Goal: Task Accomplishment & Management: Complete application form

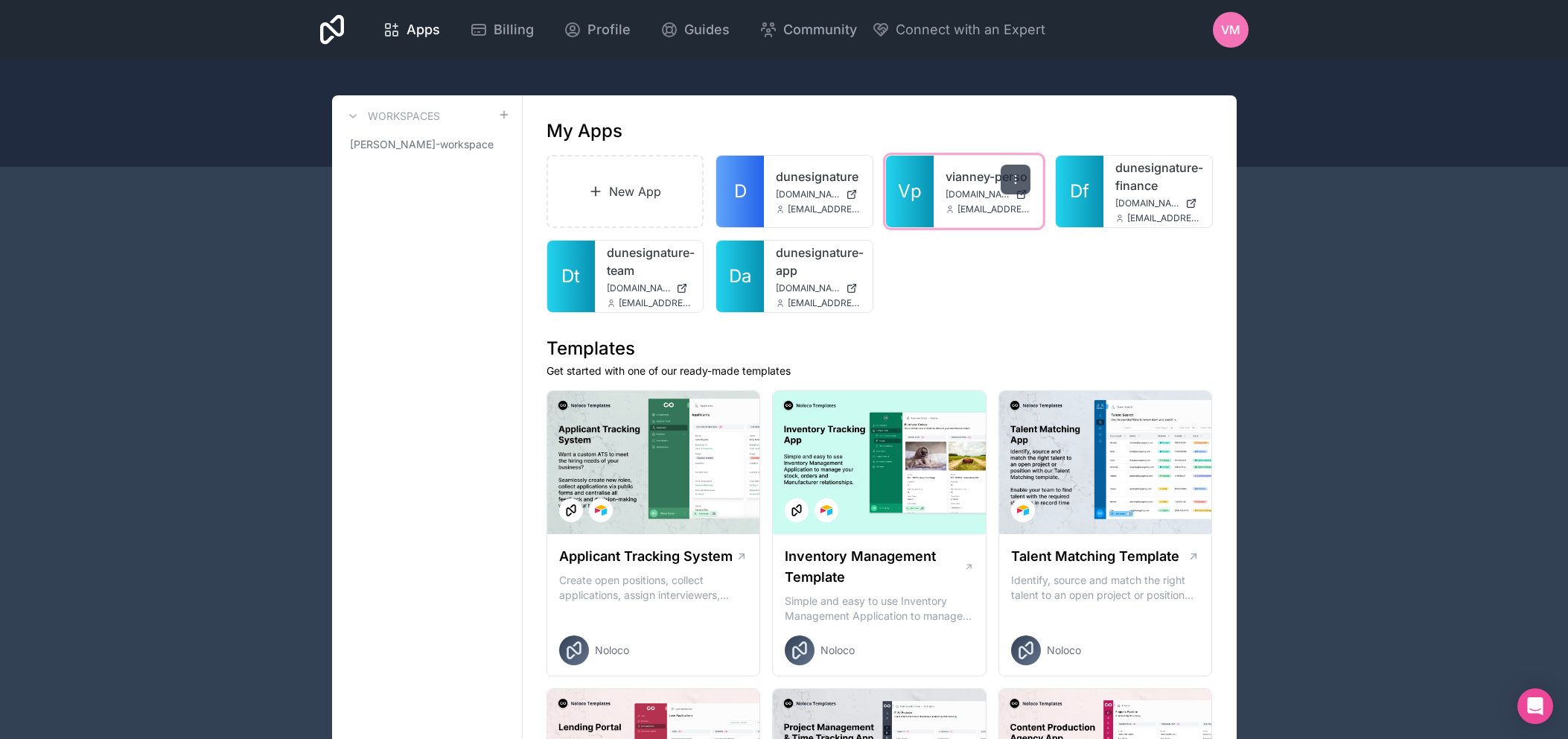
click at [1016, 177] on icon at bounding box center [1015, 179] width 12 height 12
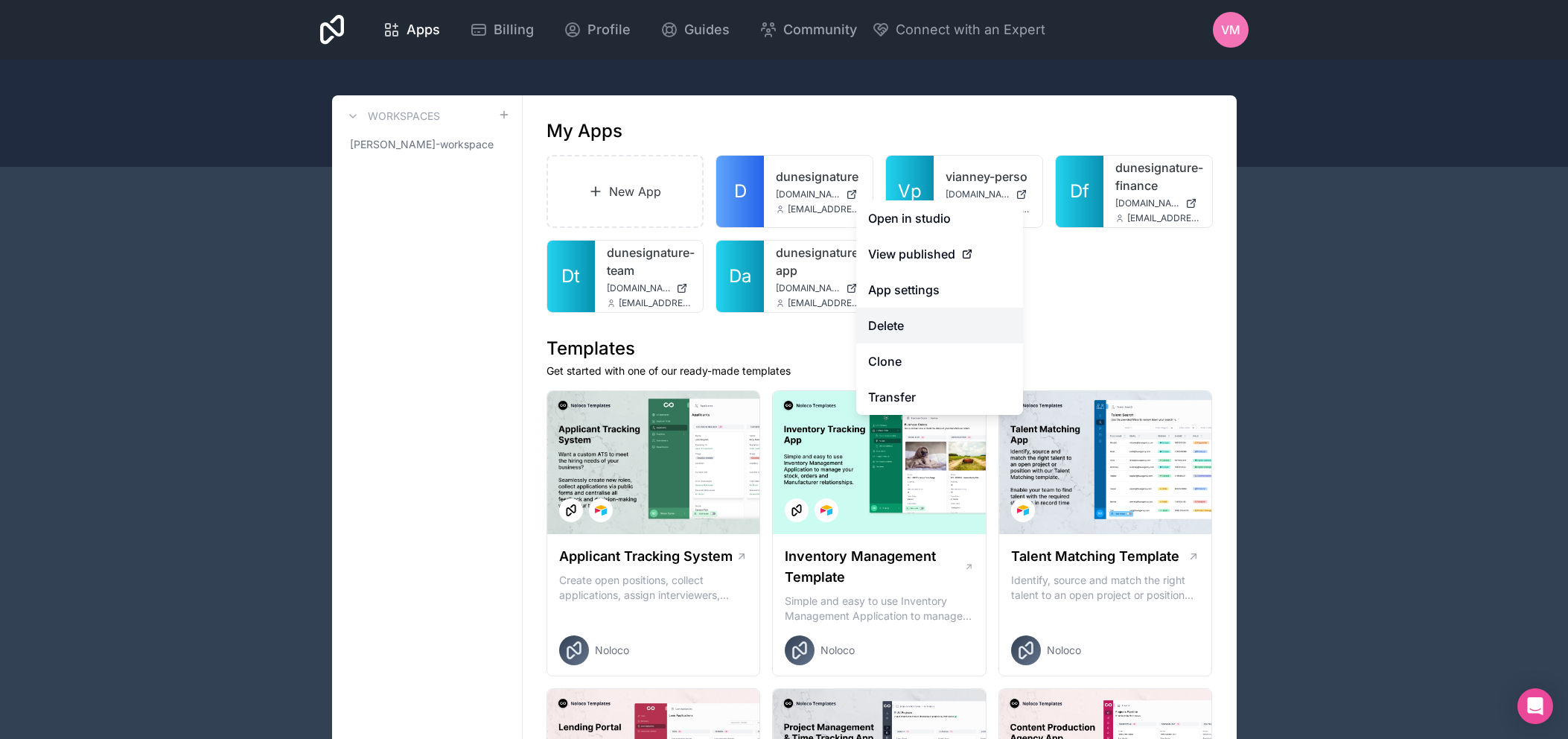
click at [917, 332] on button "Delete" at bounding box center [939, 325] width 167 height 35
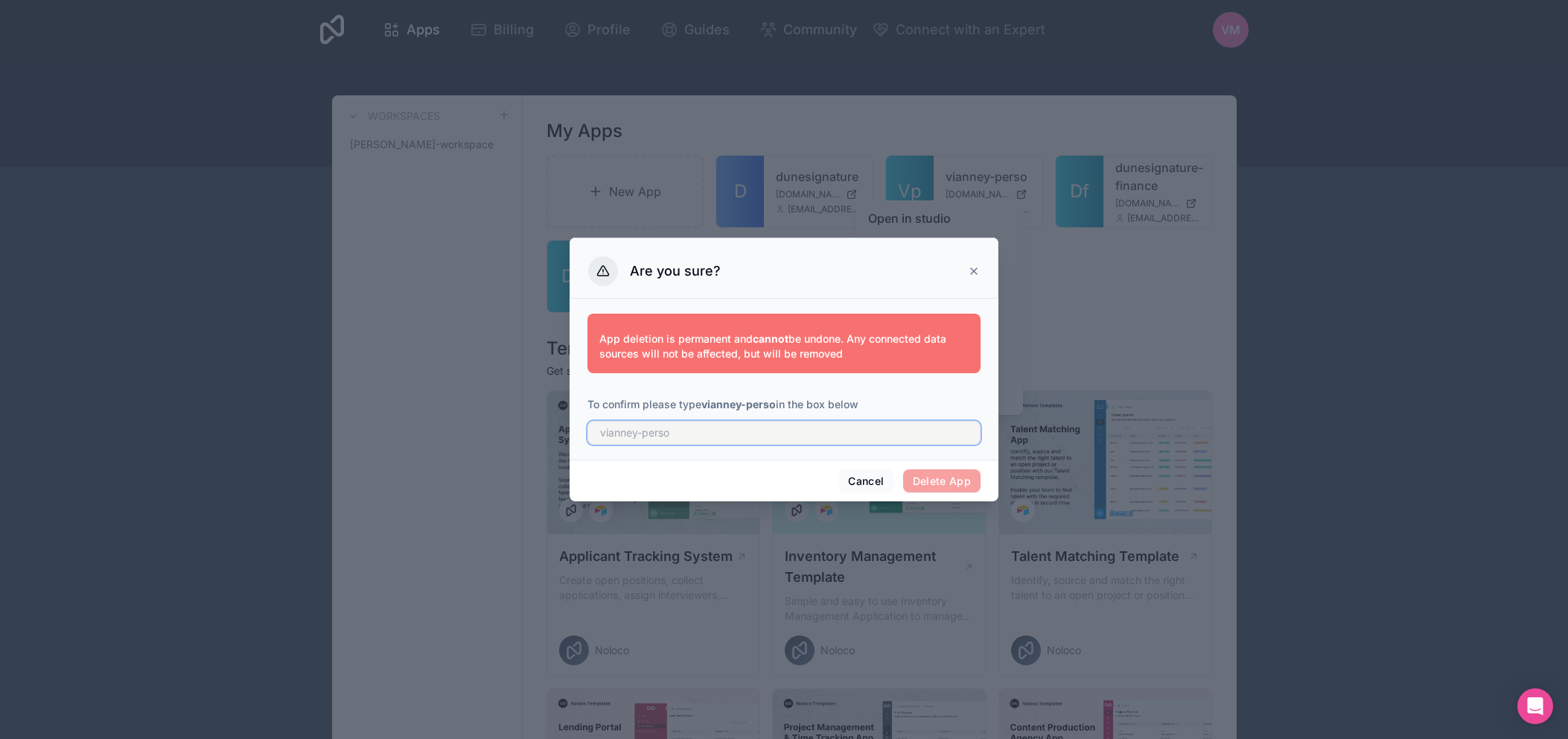
click at [707, 427] on input "text" at bounding box center [783, 432] width 393 height 24
type input "vianney-perso"
click at [960, 476] on button "Delete App" at bounding box center [941, 481] width 78 height 24
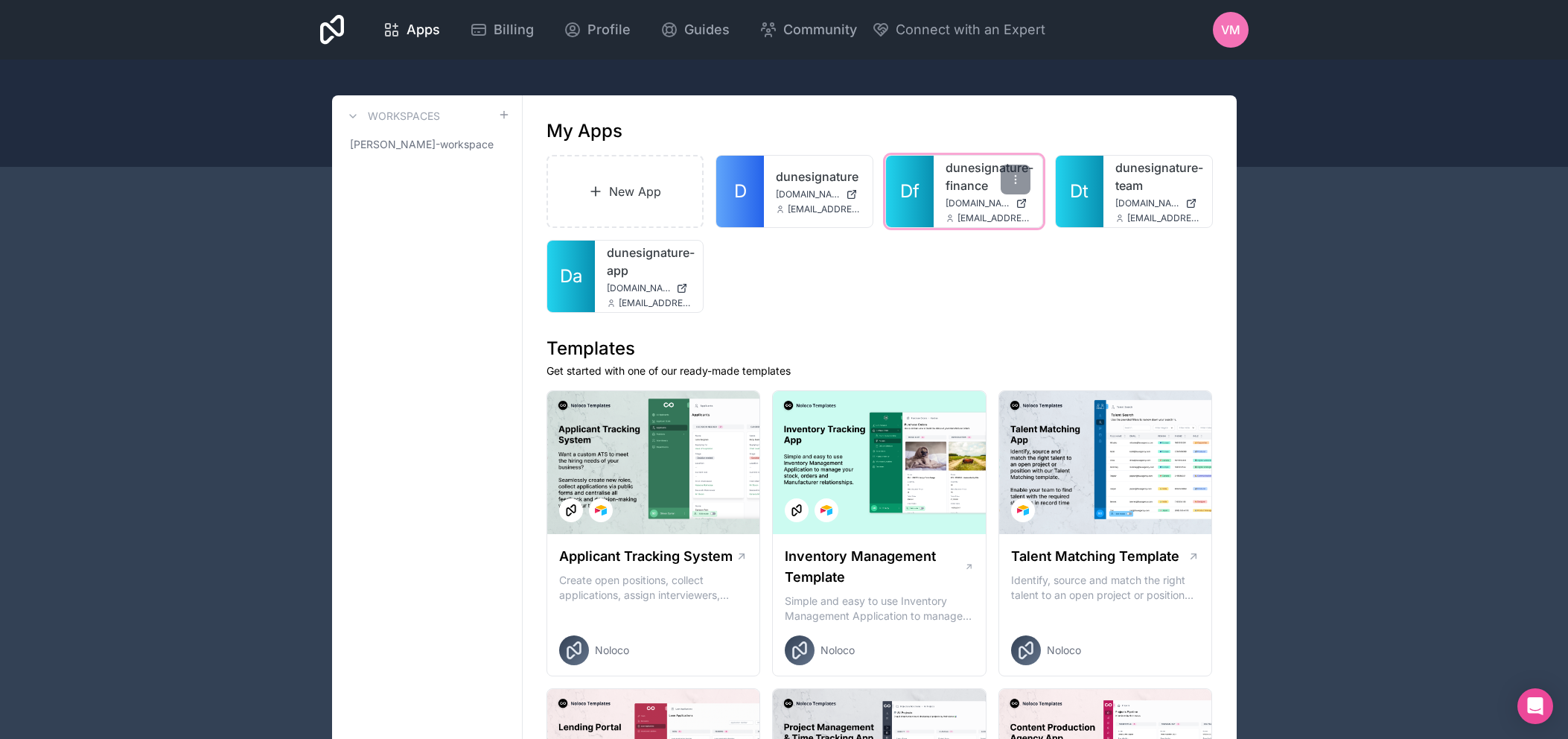
click at [962, 193] on link "dunesignature-finance" at bounding box center [988, 176] width 85 height 35
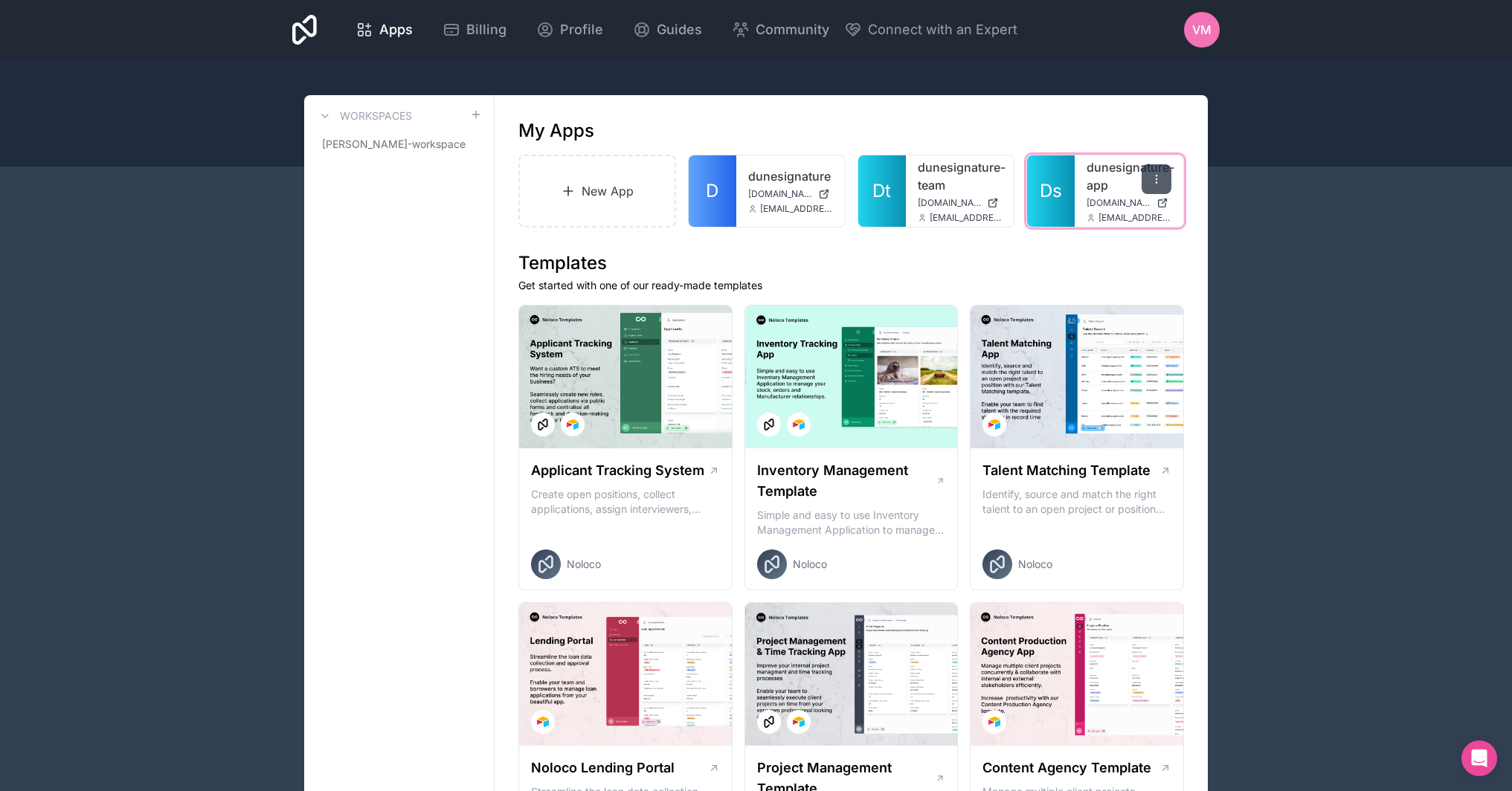
click at [1155, 177] on icon at bounding box center [1156, 179] width 12 height 12
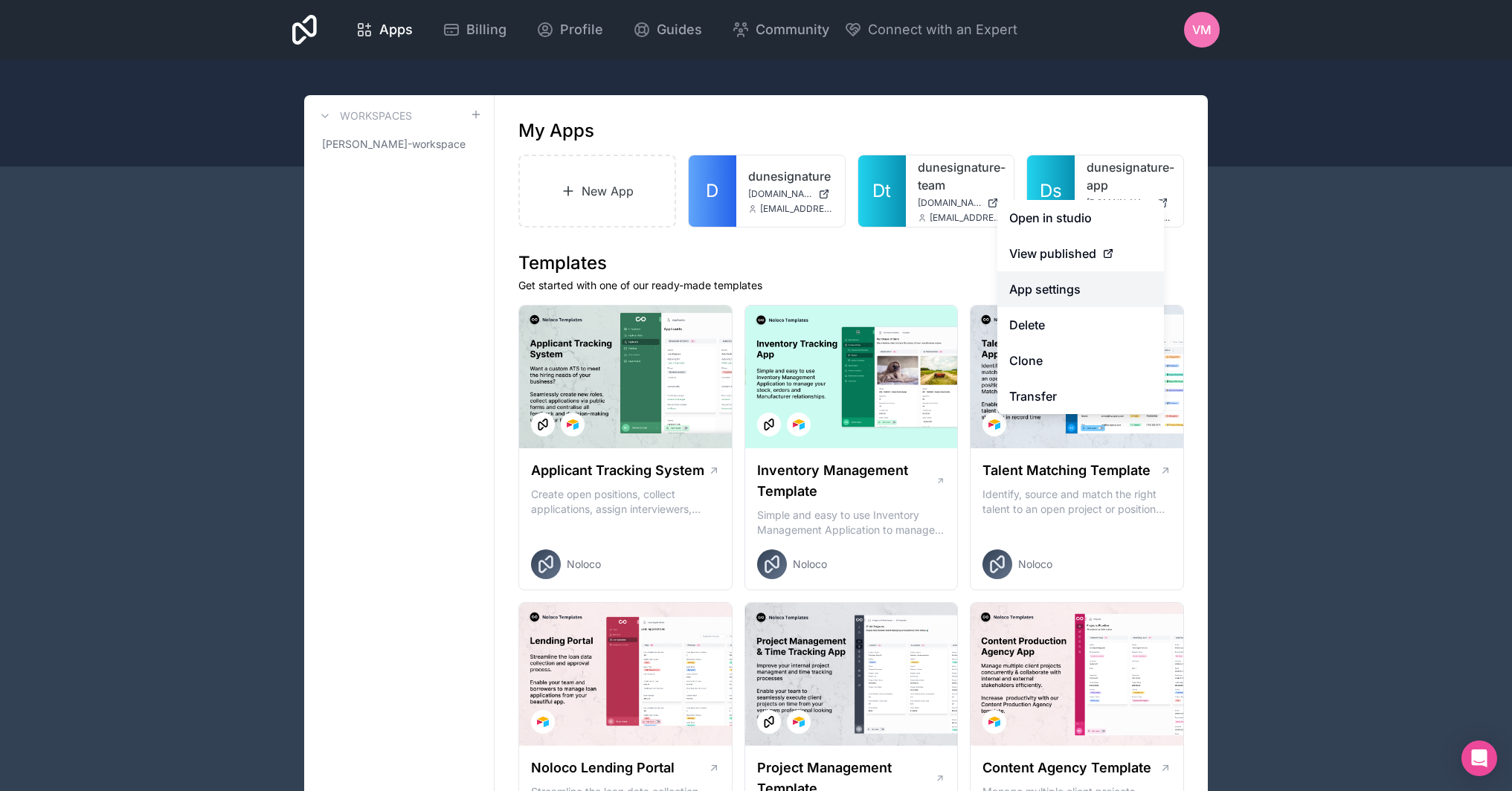
click at [1069, 291] on link "App settings" at bounding box center [1080, 289] width 166 height 35
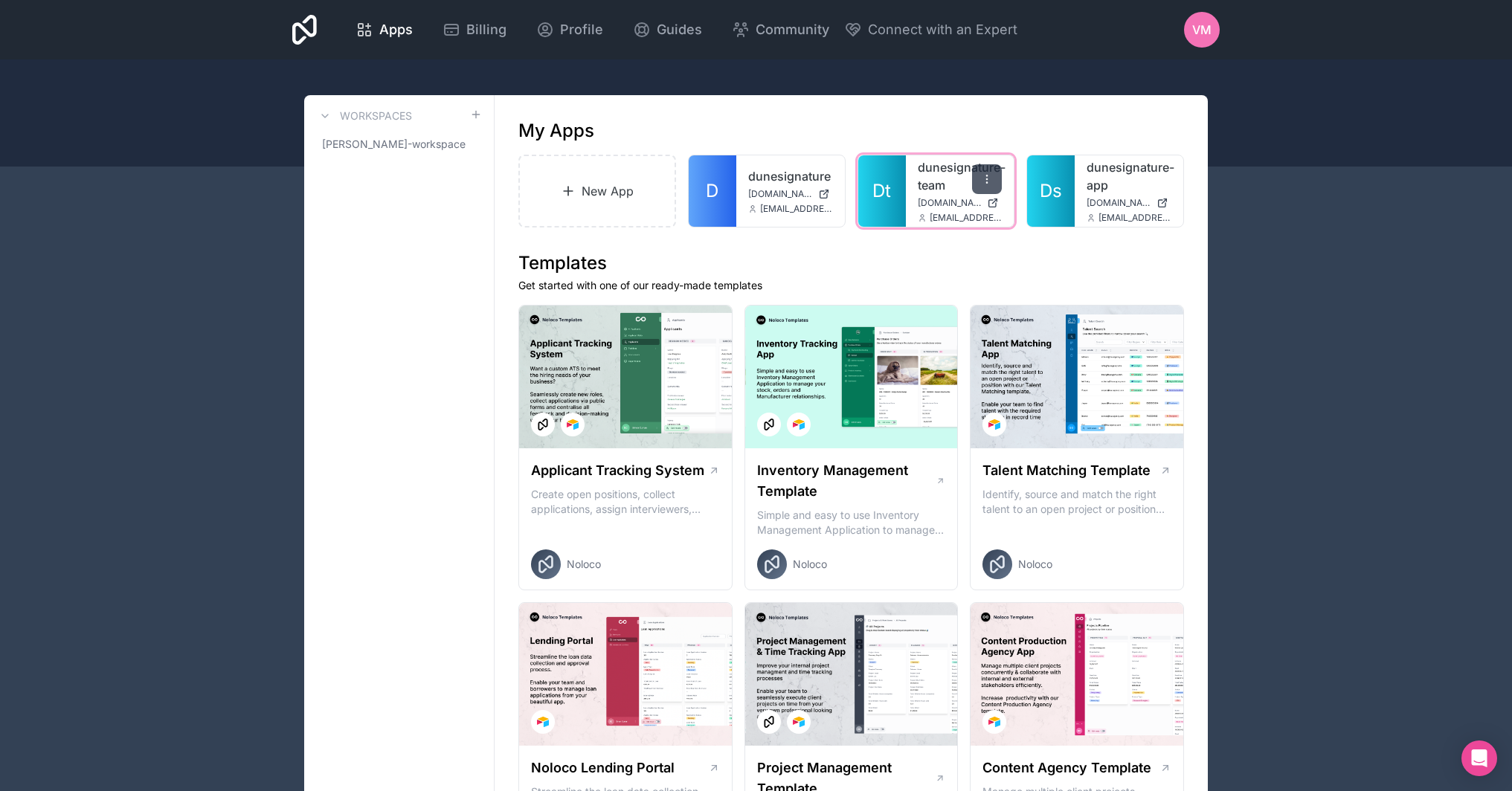
click at [988, 180] on icon at bounding box center [987, 179] width 12 height 12
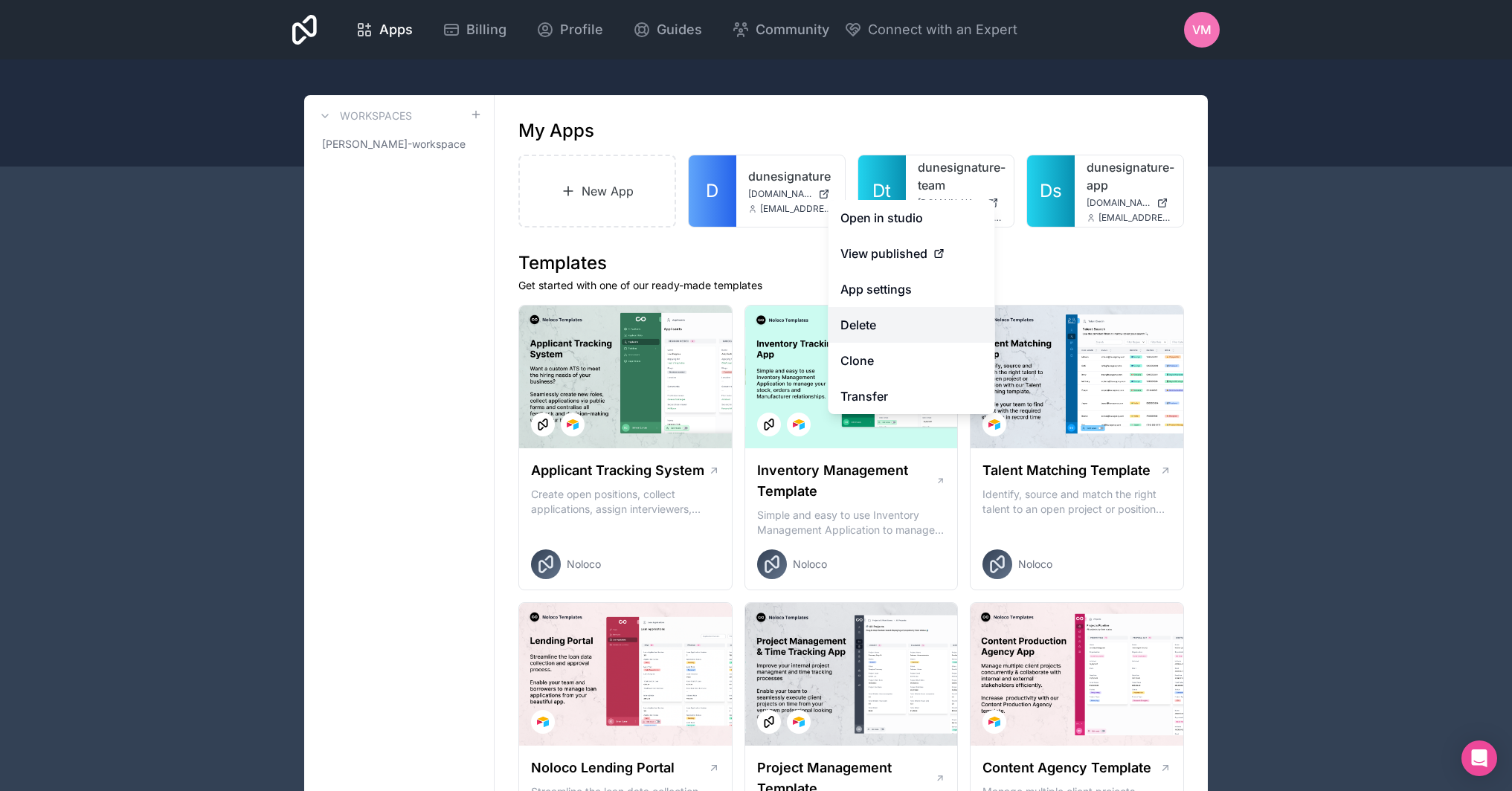
click at [894, 328] on button "Delete" at bounding box center [912, 324] width 166 height 35
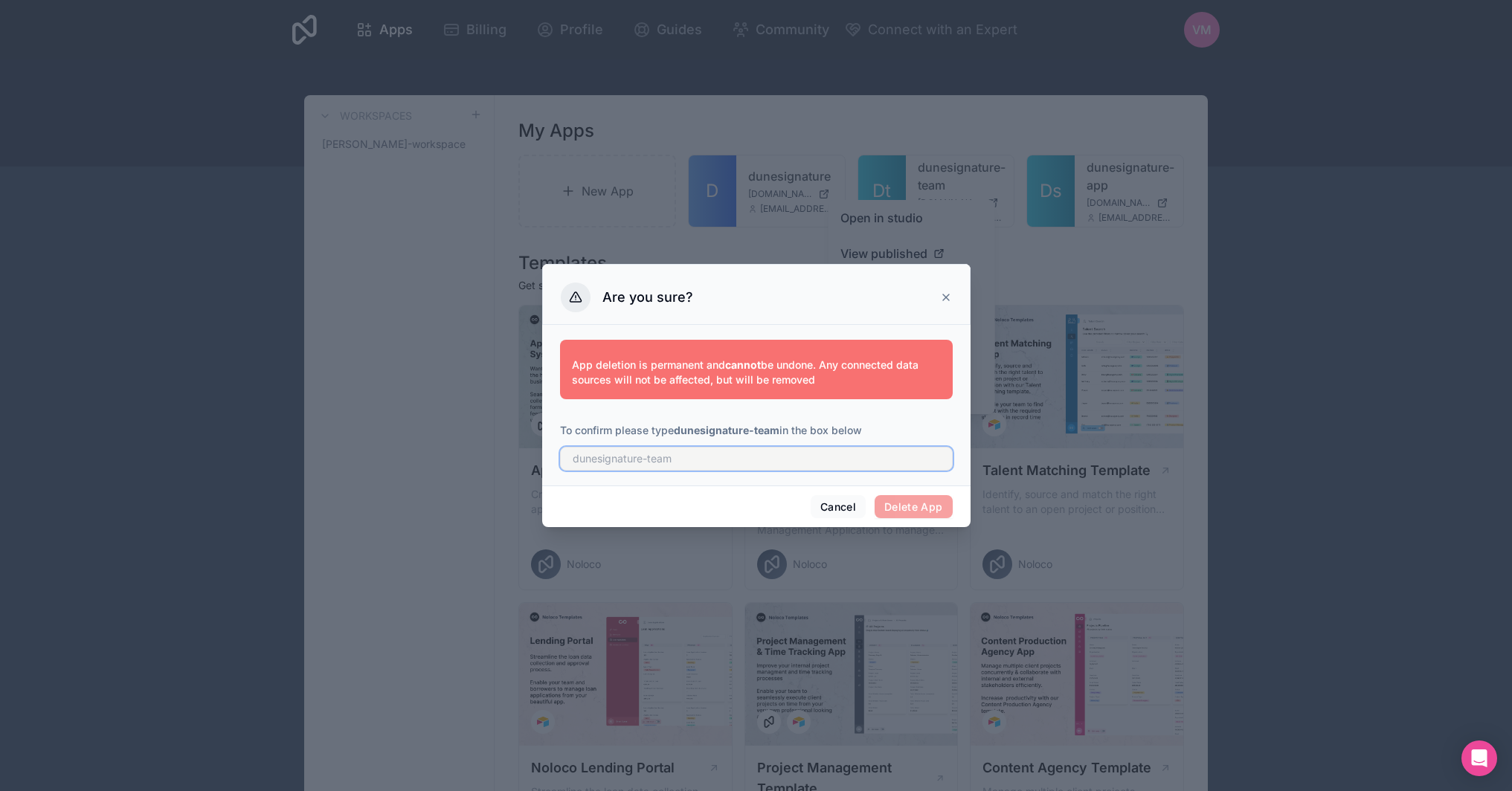
click at [884, 461] on input "text" at bounding box center [756, 458] width 393 height 24
type input "dunesignature-team"
click at [923, 494] on div "Cancel Delete App" at bounding box center [756, 506] width 428 height 42
click at [929, 497] on button "Delete App" at bounding box center [913, 506] width 78 height 24
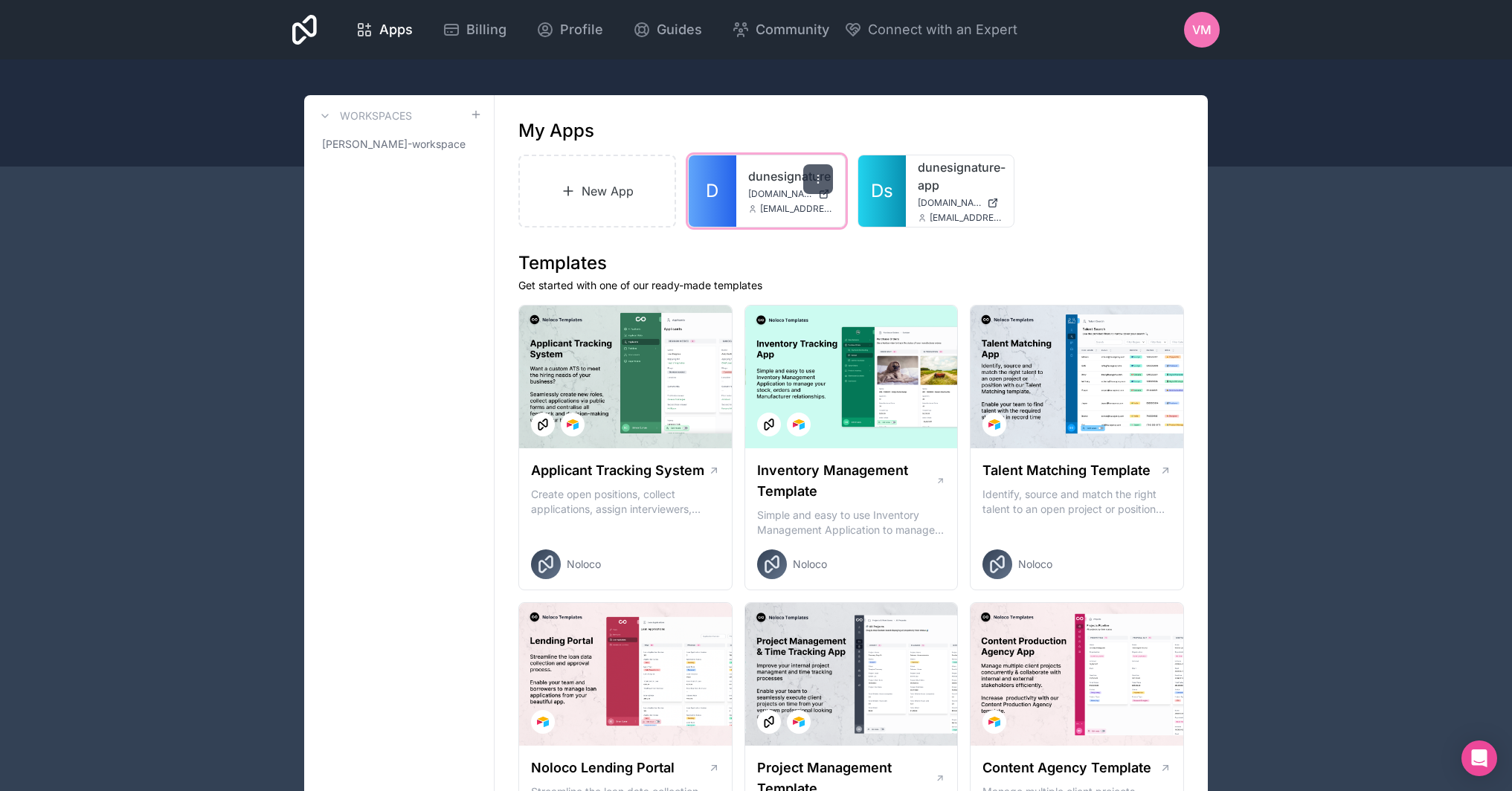
click at [818, 179] on icon at bounding box center [817, 179] width 1 height 1
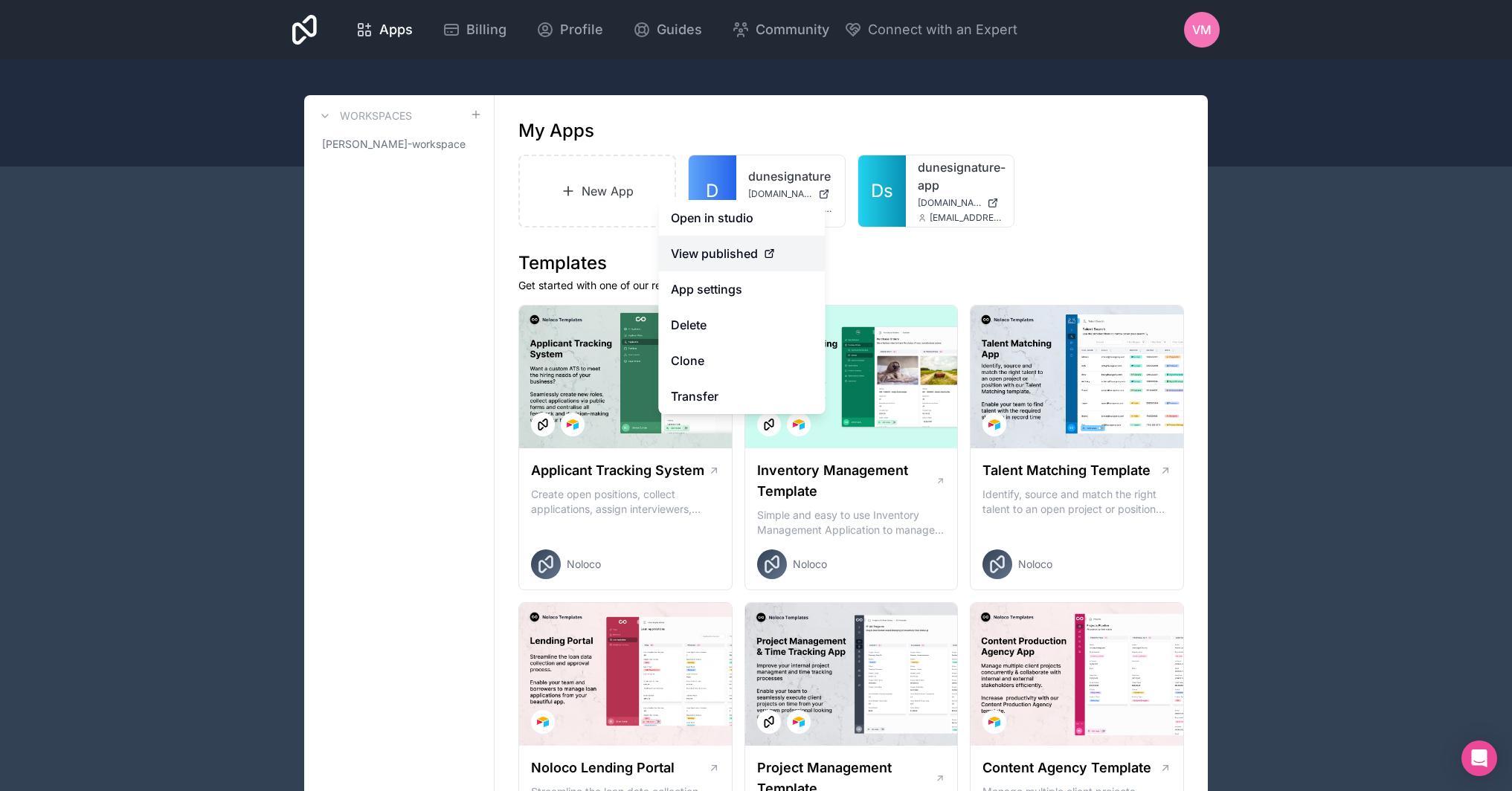
click at [773, 263] on link "View published" at bounding box center [742, 253] width 166 height 35
click at [746, 268] on link "View published" at bounding box center [742, 253] width 166 height 35
click at [919, 255] on h1 "Templates" at bounding box center [851, 263] width 665 height 24
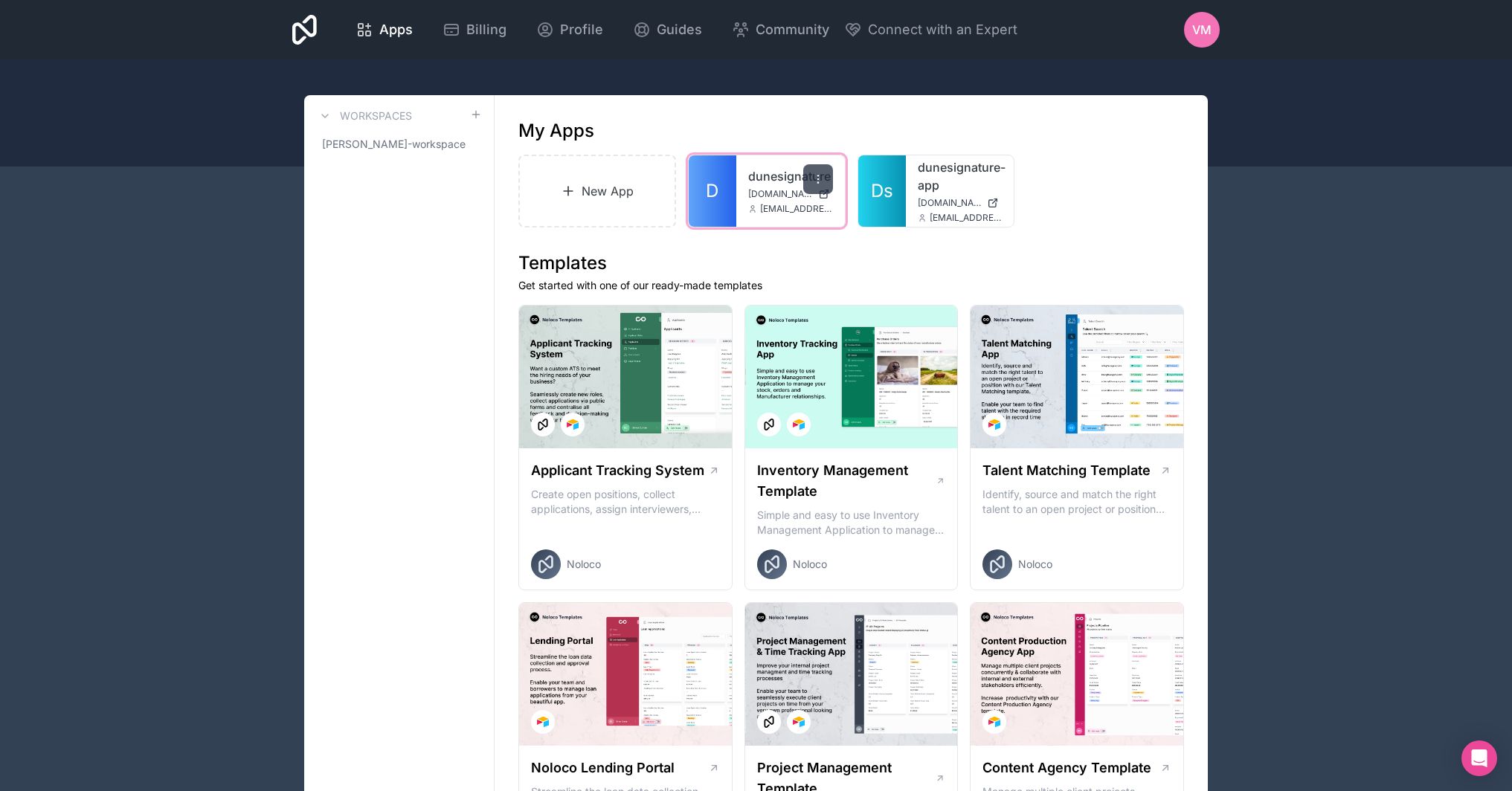
click at [817, 175] on icon at bounding box center [817, 175] width 1 height 1
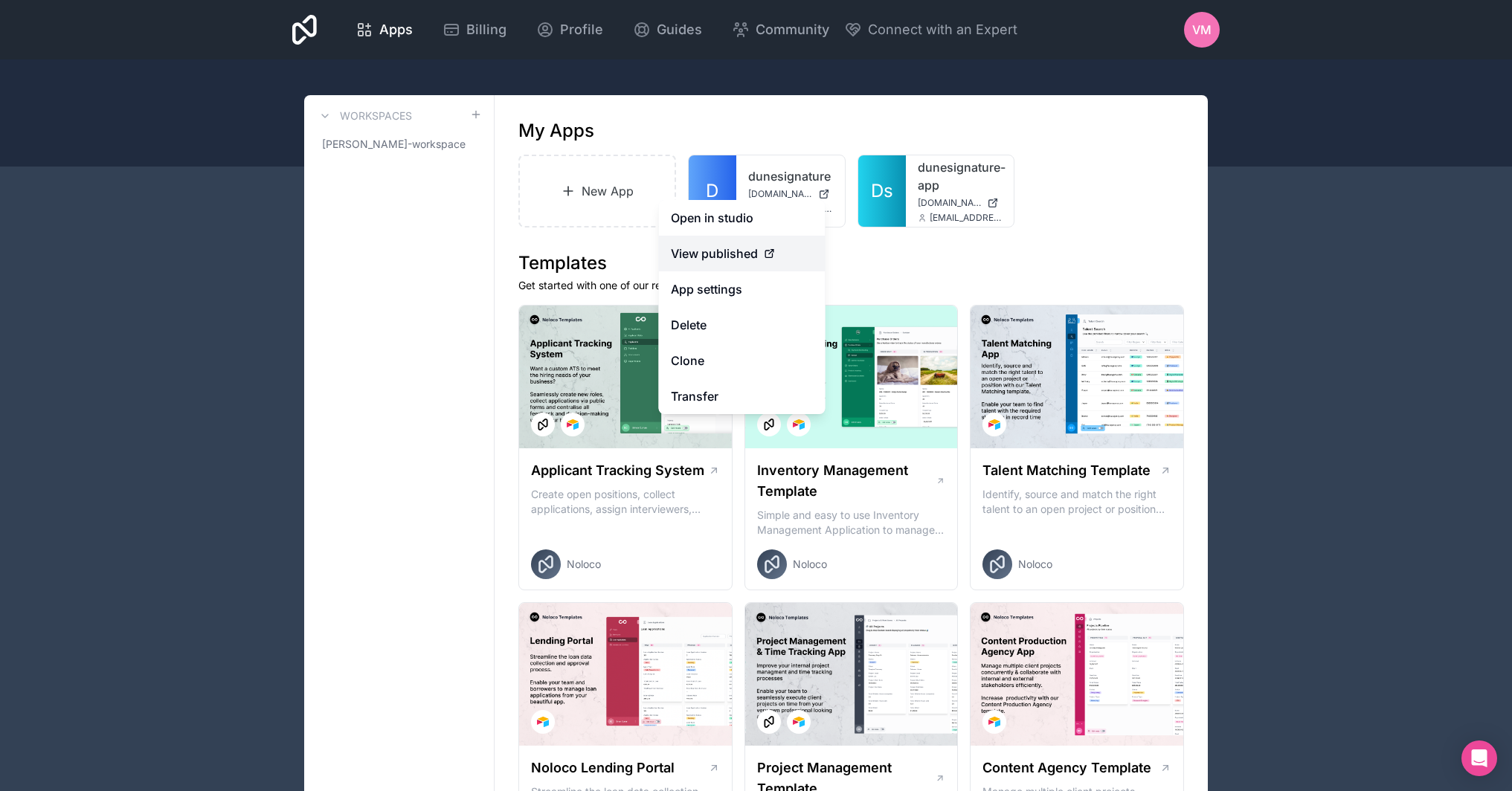
click at [770, 263] on link "View published" at bounding box center [742, 253] width 166 height 35
click at [717, 329] on button "Delete" at bounding box center [742, 324] width 166 height 35
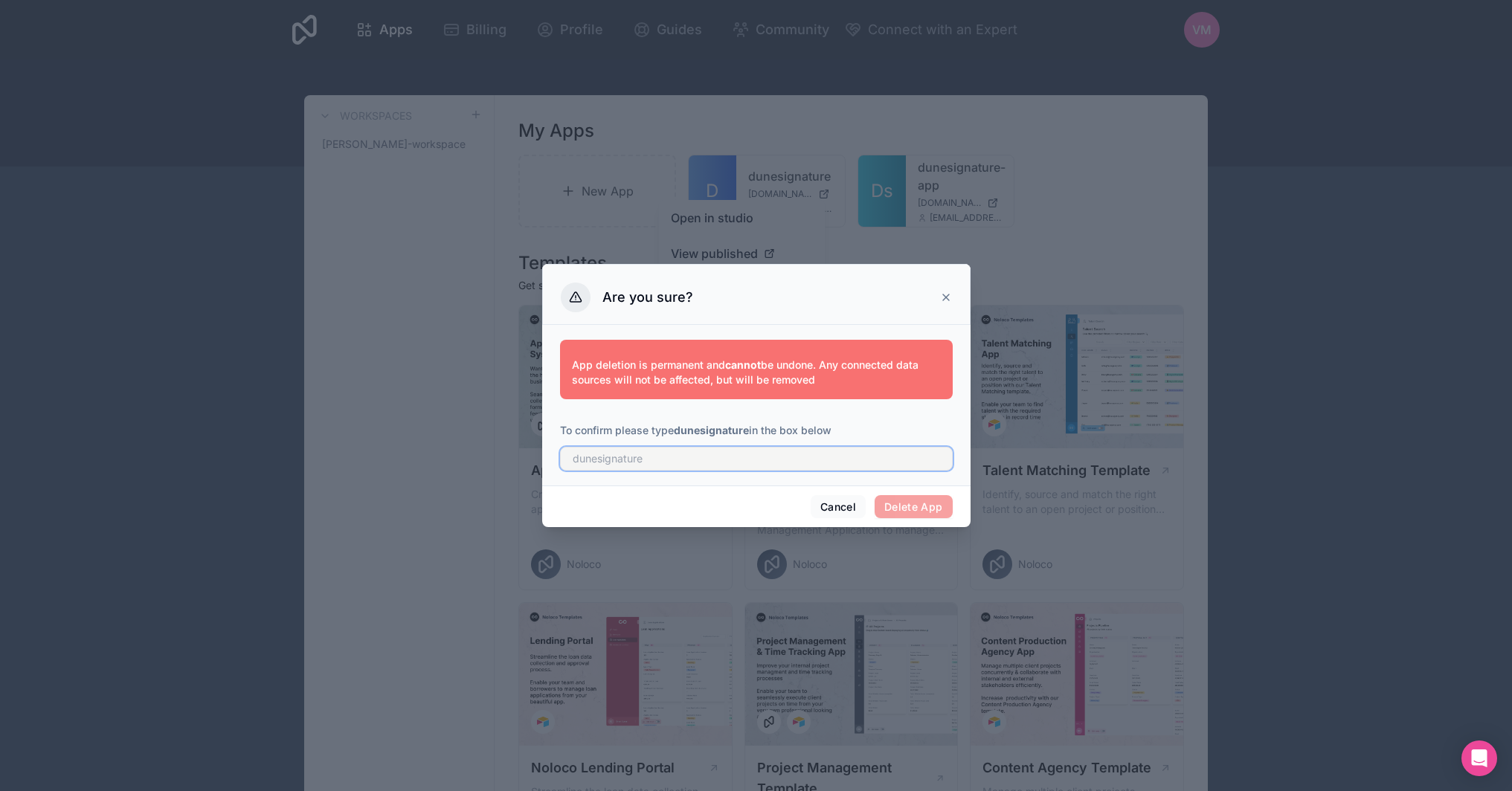
click at [754, 463] on input "text" at bounding box center [756, 458] width 393 height 24
type input "dunesignature"
click at [908, 500] on button "Delete App" at bounding box center [913, 506] width 78 height 24
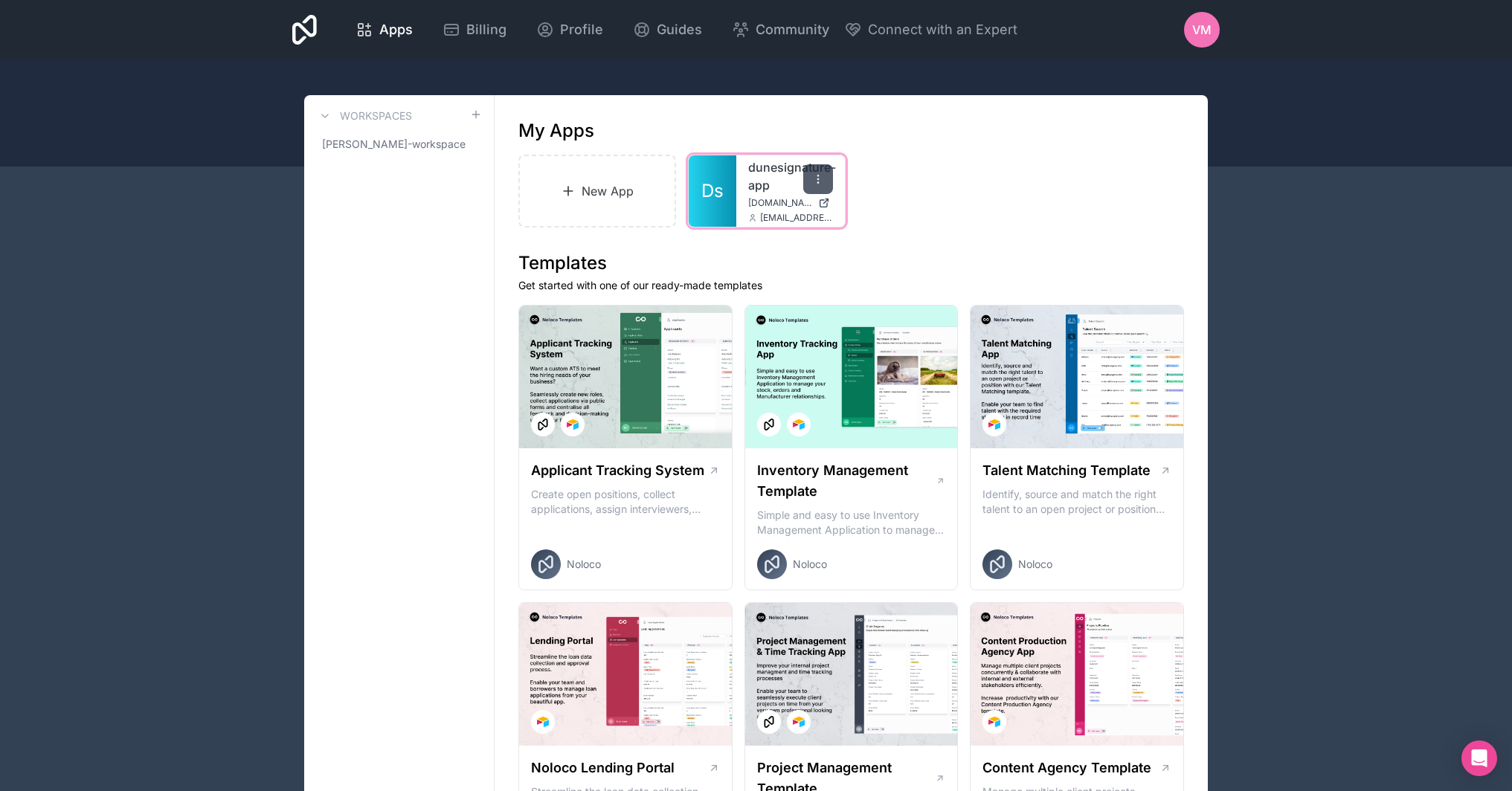
click at [824, 172] on div at bounding box center [818, 179] width 30 height 30
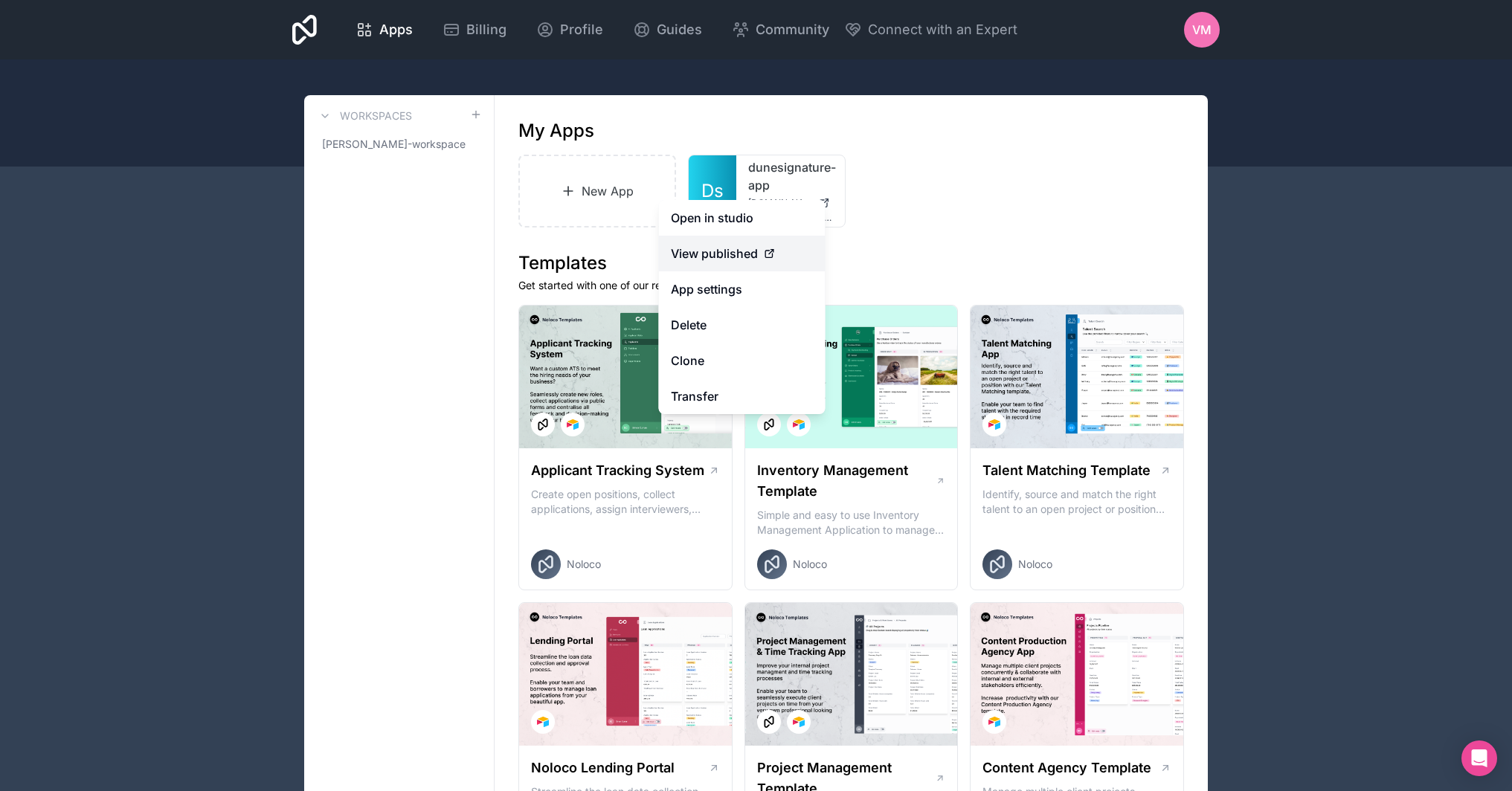
click at [724, 260] on span "View published" at bounding box center [714, 254] width 87 height 18
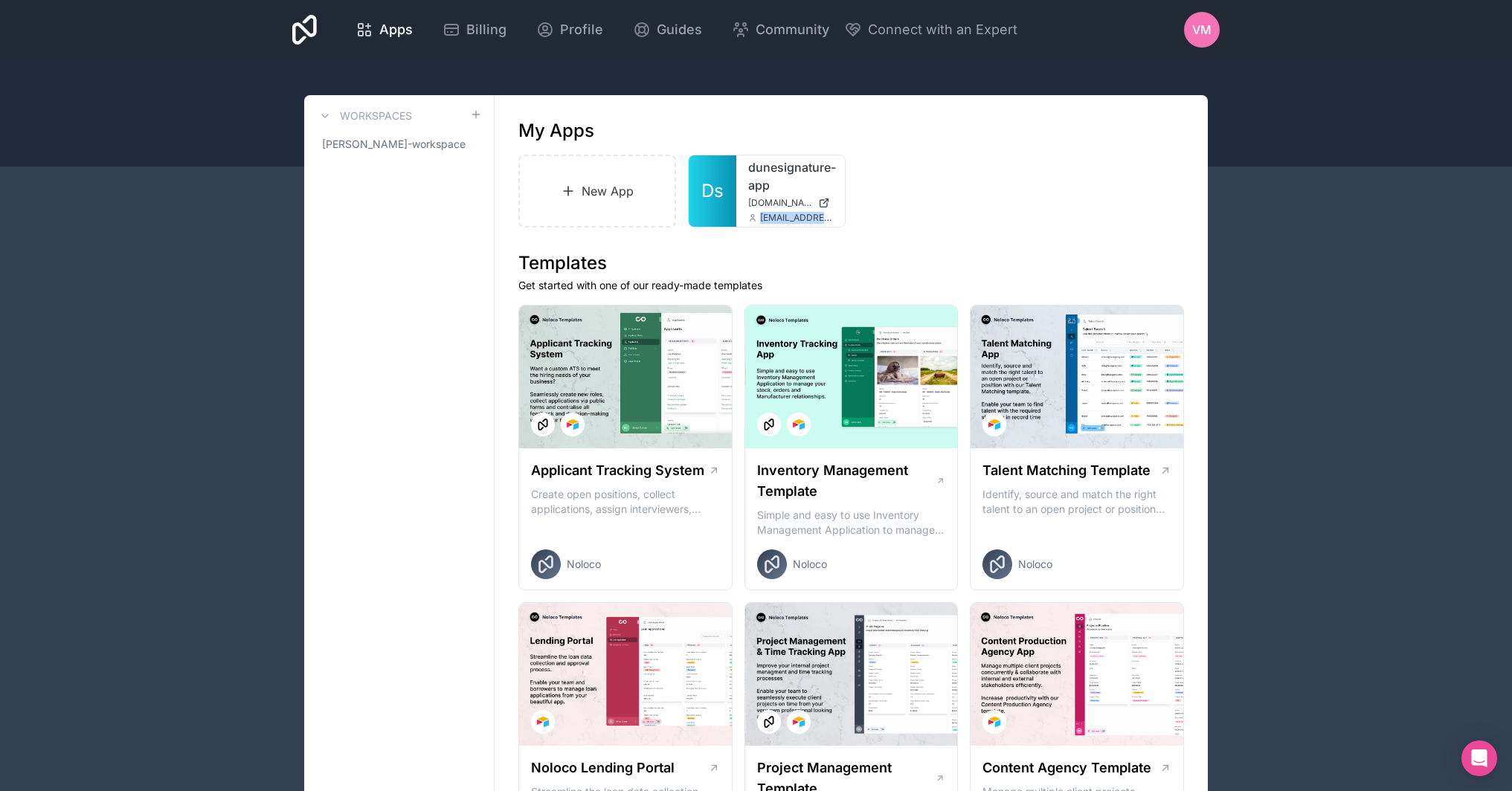
drag, startPoint x: 916, startPoint y: 212, endPoint x: 886, endPoint y: 211, distance: 30.0
click at [916, 212] on div "New App Ds dunesignature-app dunesignature-app.noloco.co vianney@dunesignature.…" at bounding box center [851, 191] width 665 height 72
click at [822, 203] on icon at bounding box center [824, 202] width 12 height 12
click at [612, 182] on link "New App" at bounding box center [596, 191] width 157 height 72
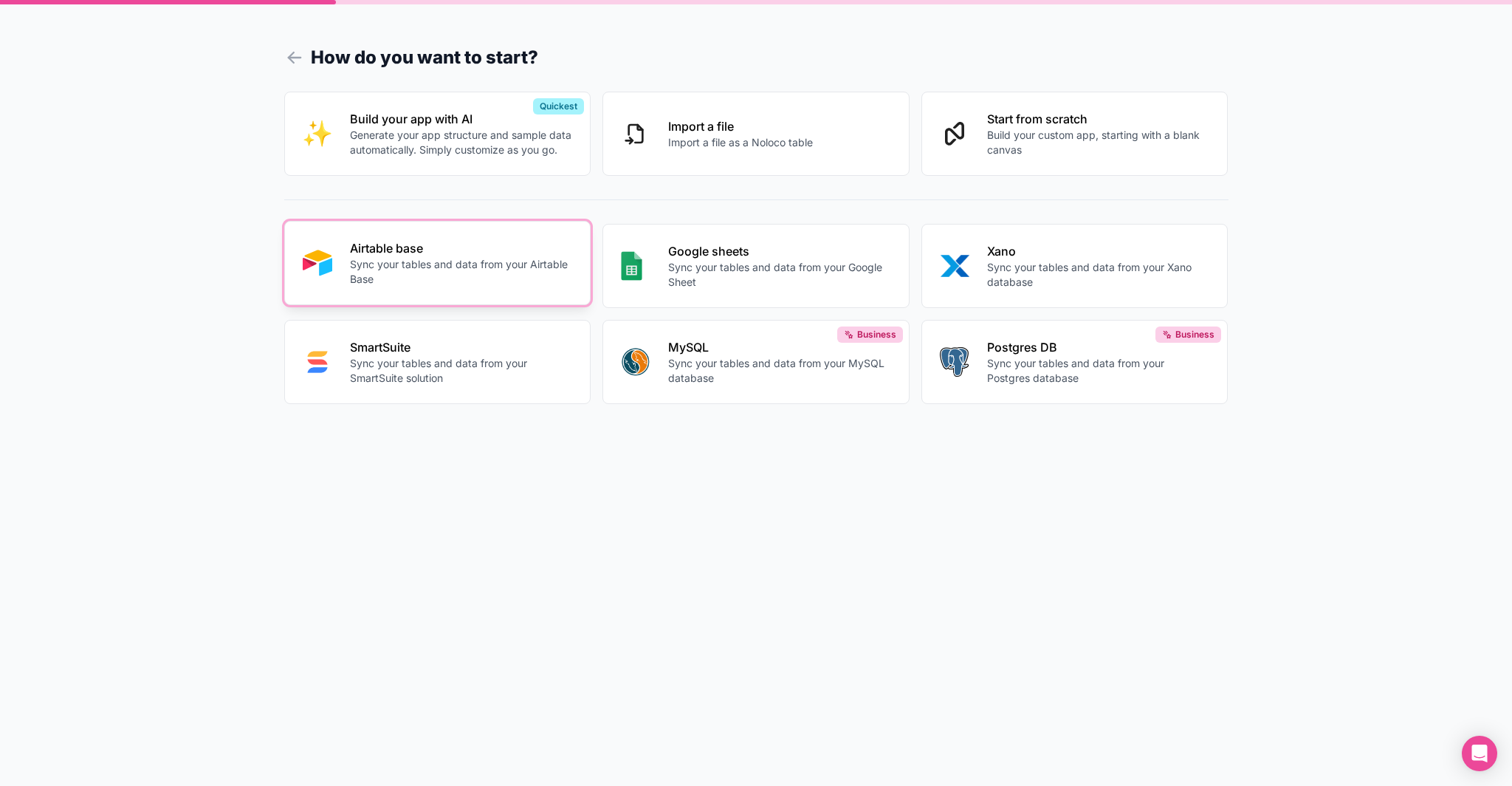
click at [443, 256] on div "Airtable base Sync your tables and data from your Airtable Base" at bounding box center [461, 263] width 223 height 47
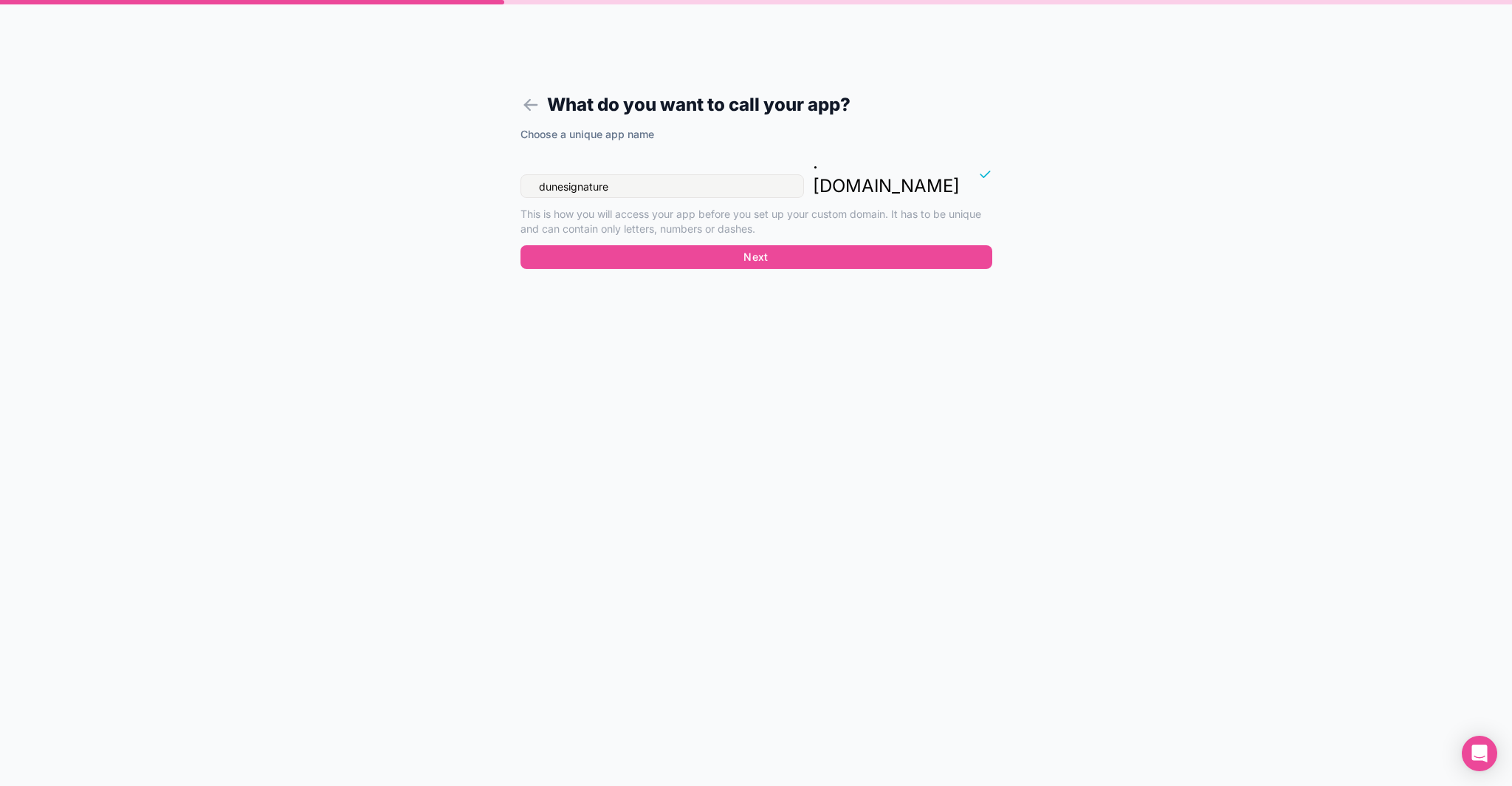
click at [675, 174] on input "dunesignature" at bounding box center [662, 186] width 284 height 24
type input "dunefinance"
drag, startPoint x: 771, startPoint y: 218, endPoint x: 772, endPoint y: 226, distance: 8.1
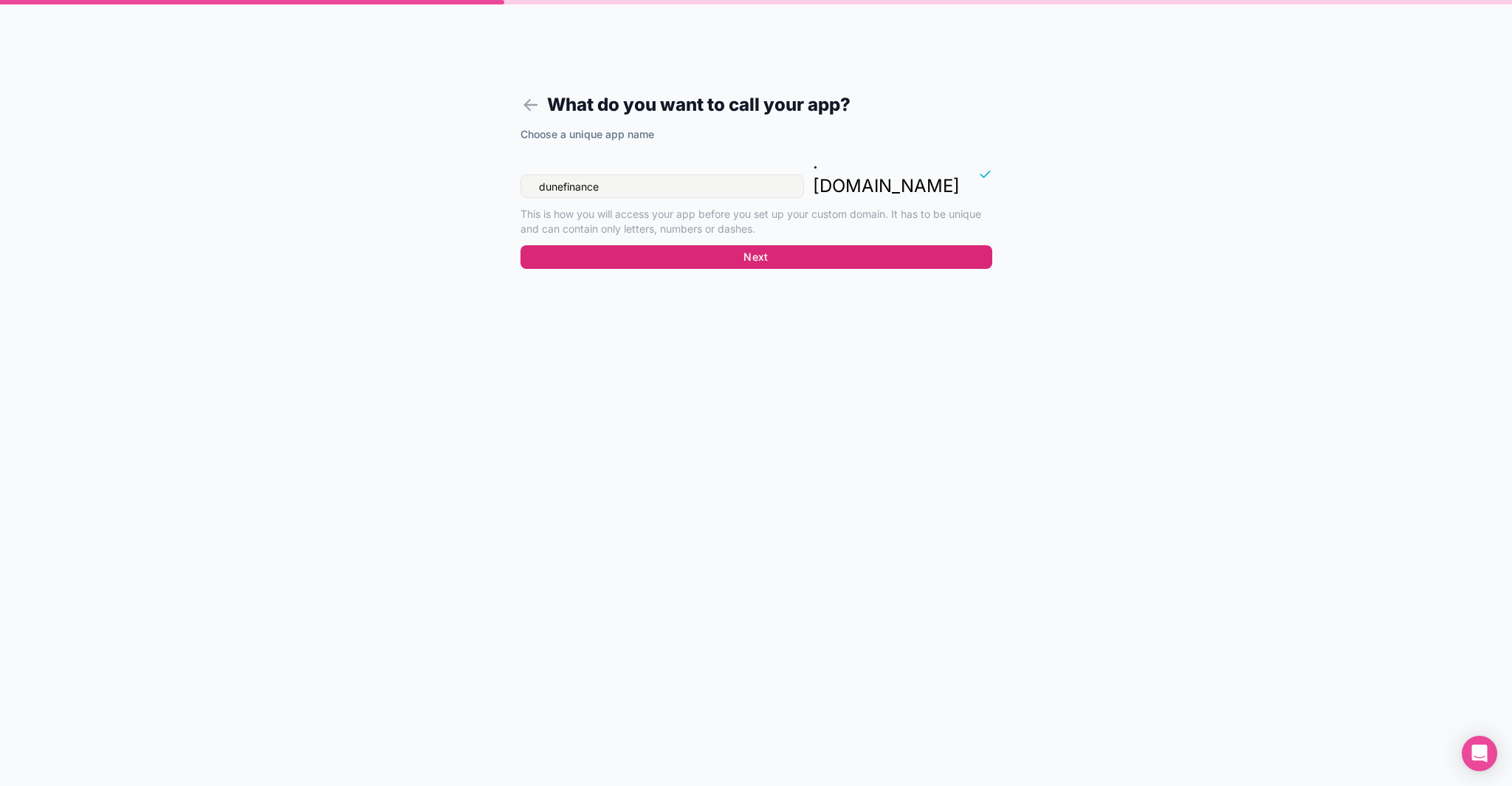
click at [772, 218] on div "Choose a unique app name dunefinance . noloco.co This is how you will access yo…" at bounding box center [756, 186] width 472 height 118
click at [773, 245] on button "Next" at bounding box center [756, 257] width 472 height 24
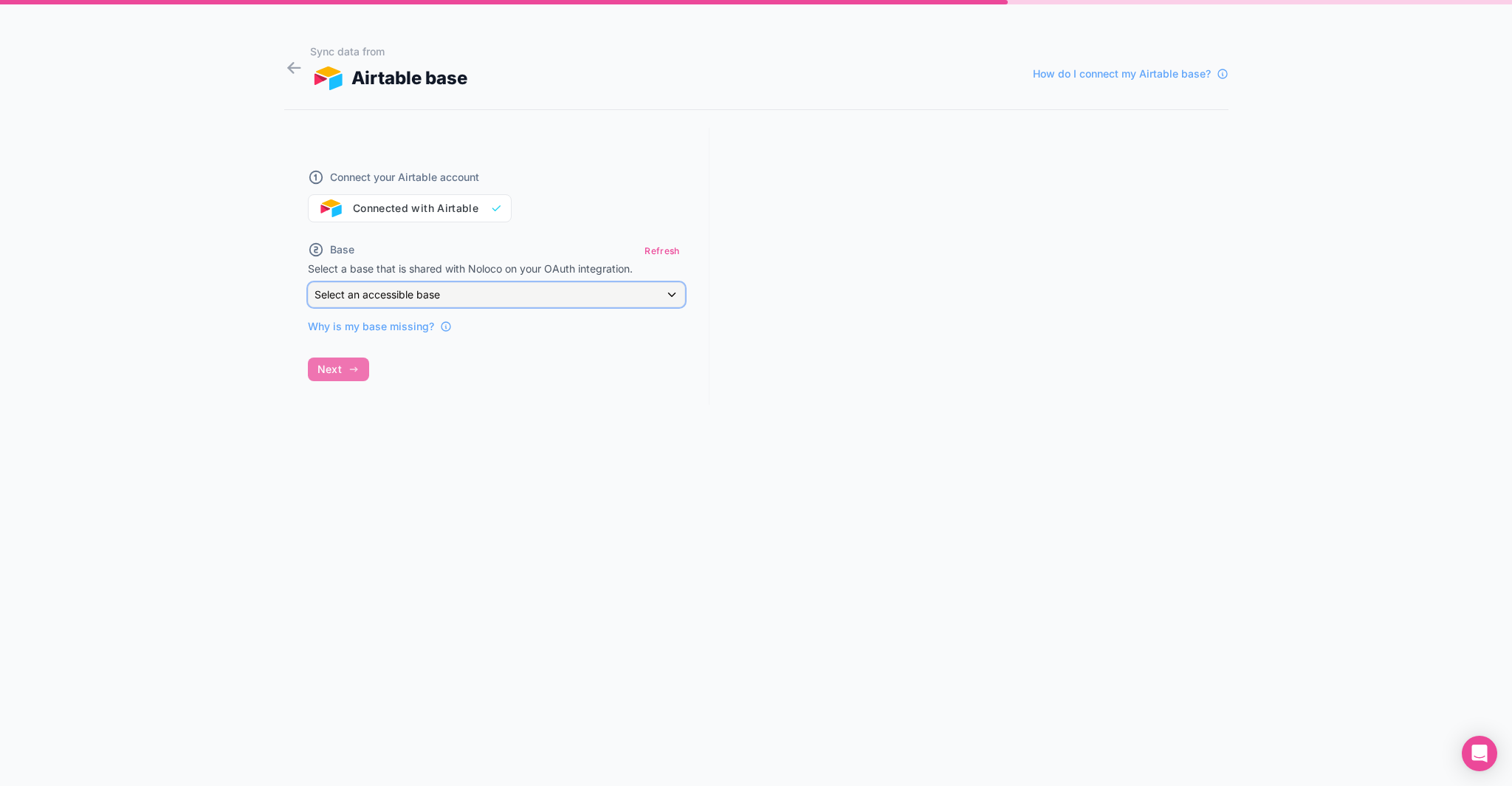
click at [395, 286] on div "Select an accessible base" at bounding box center [496, 294] width 376 height 24
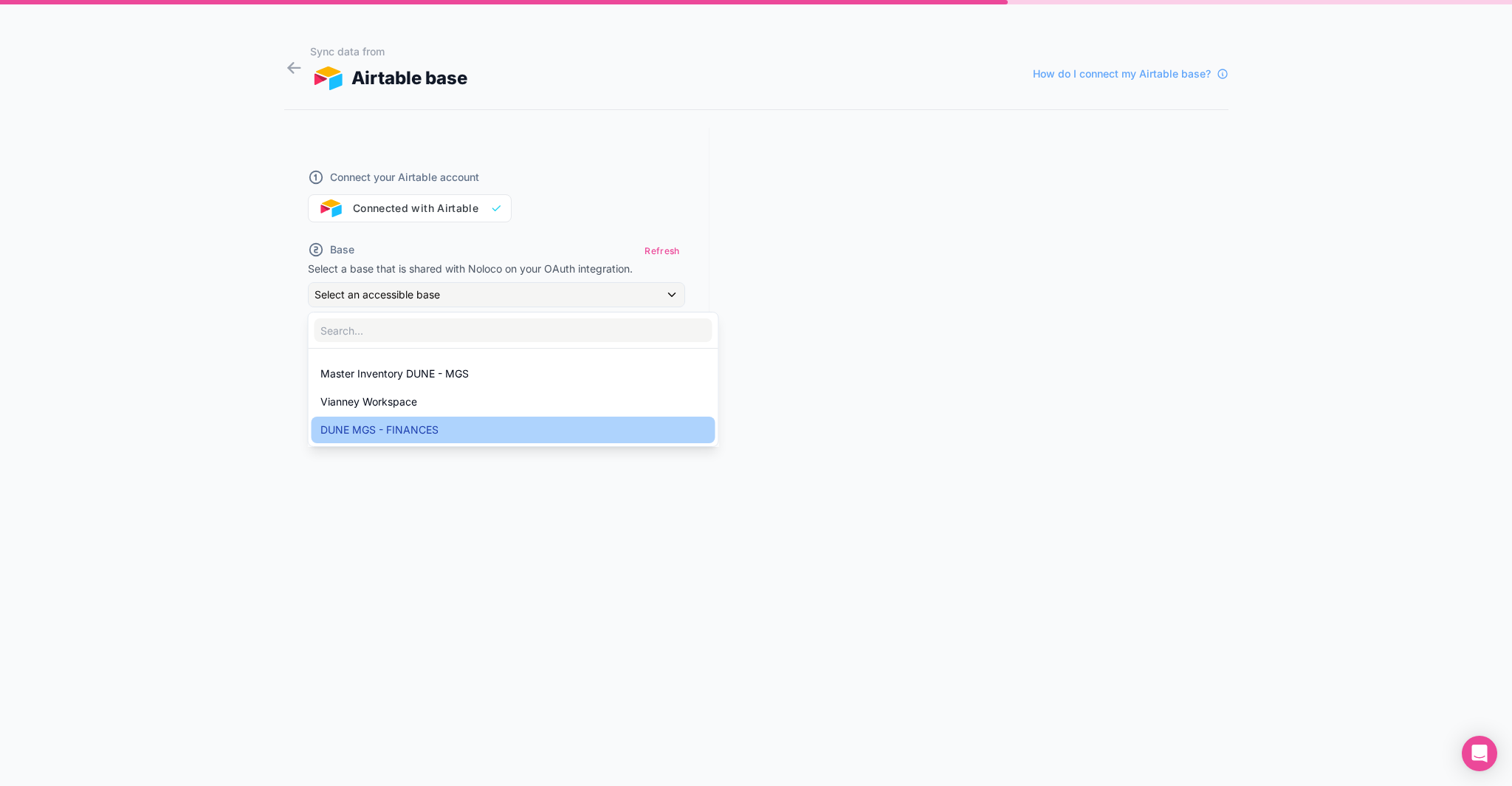
click at [403, 429] on span "DUNE MGS - FINANCES" at bounding box center [379, 430] width 118 height 18
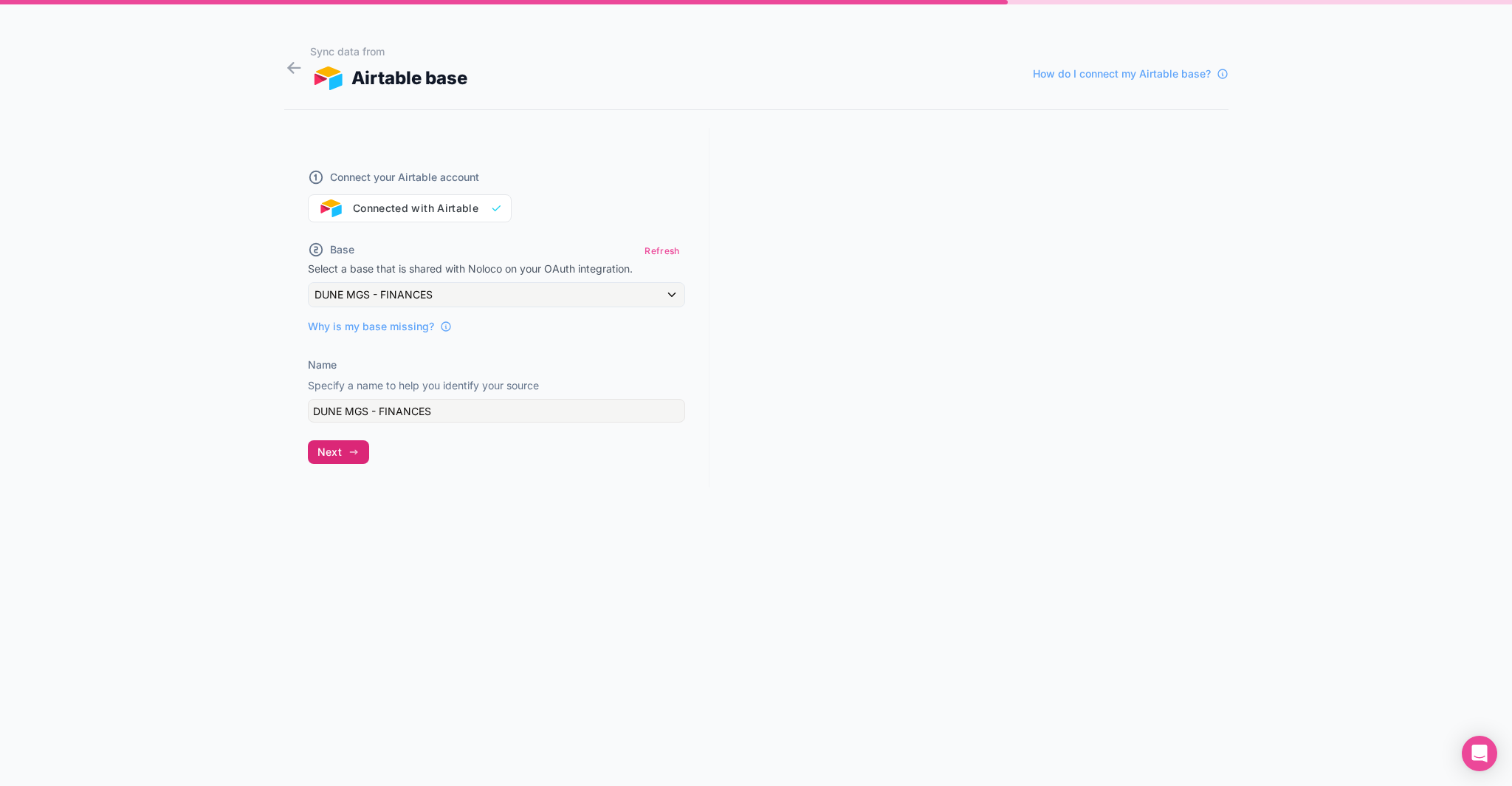
click at [348, 452] on icon "button" at bounding box center [353, 451] width 11 height 11
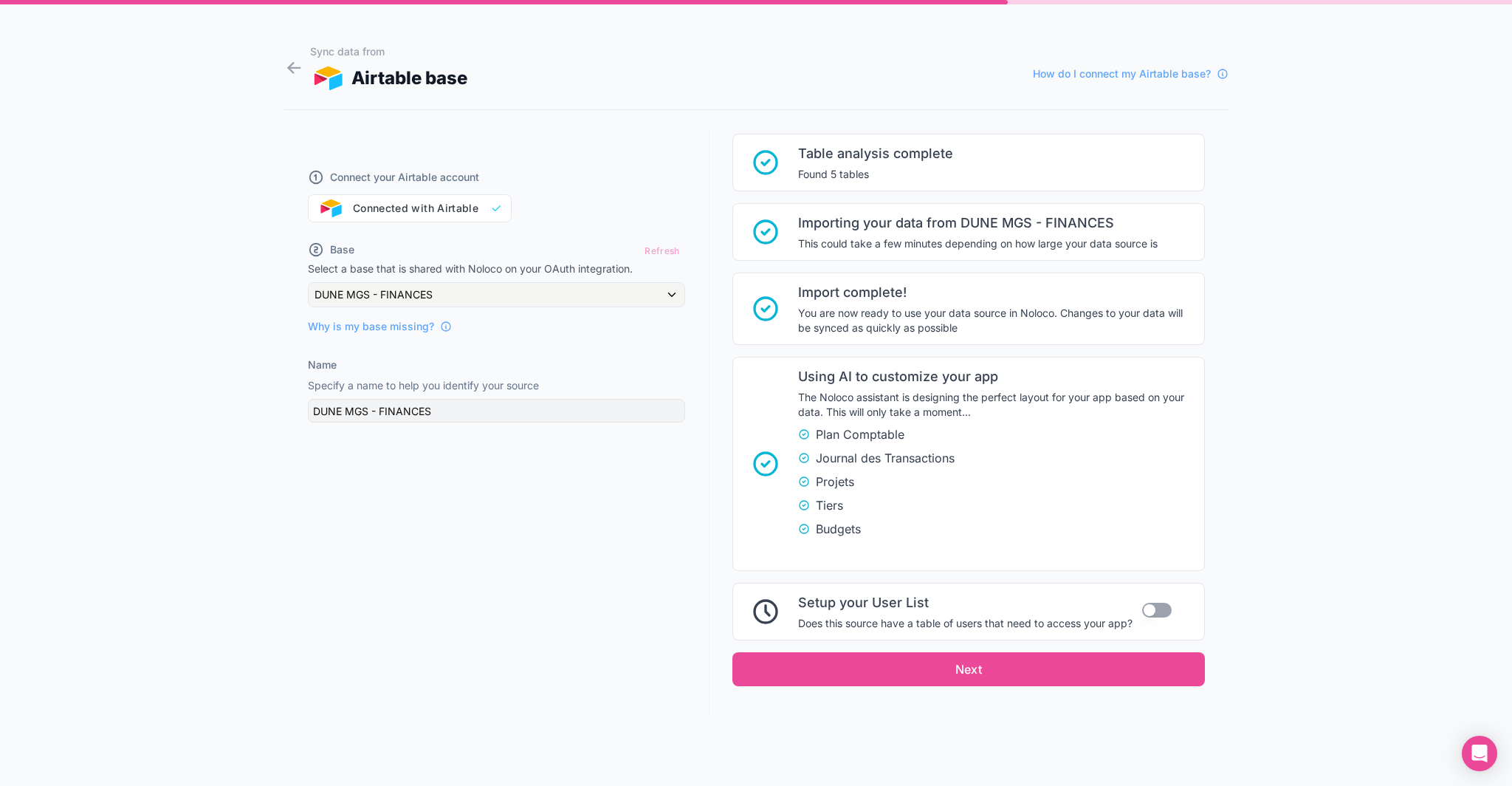
scroll to position [127, 0]
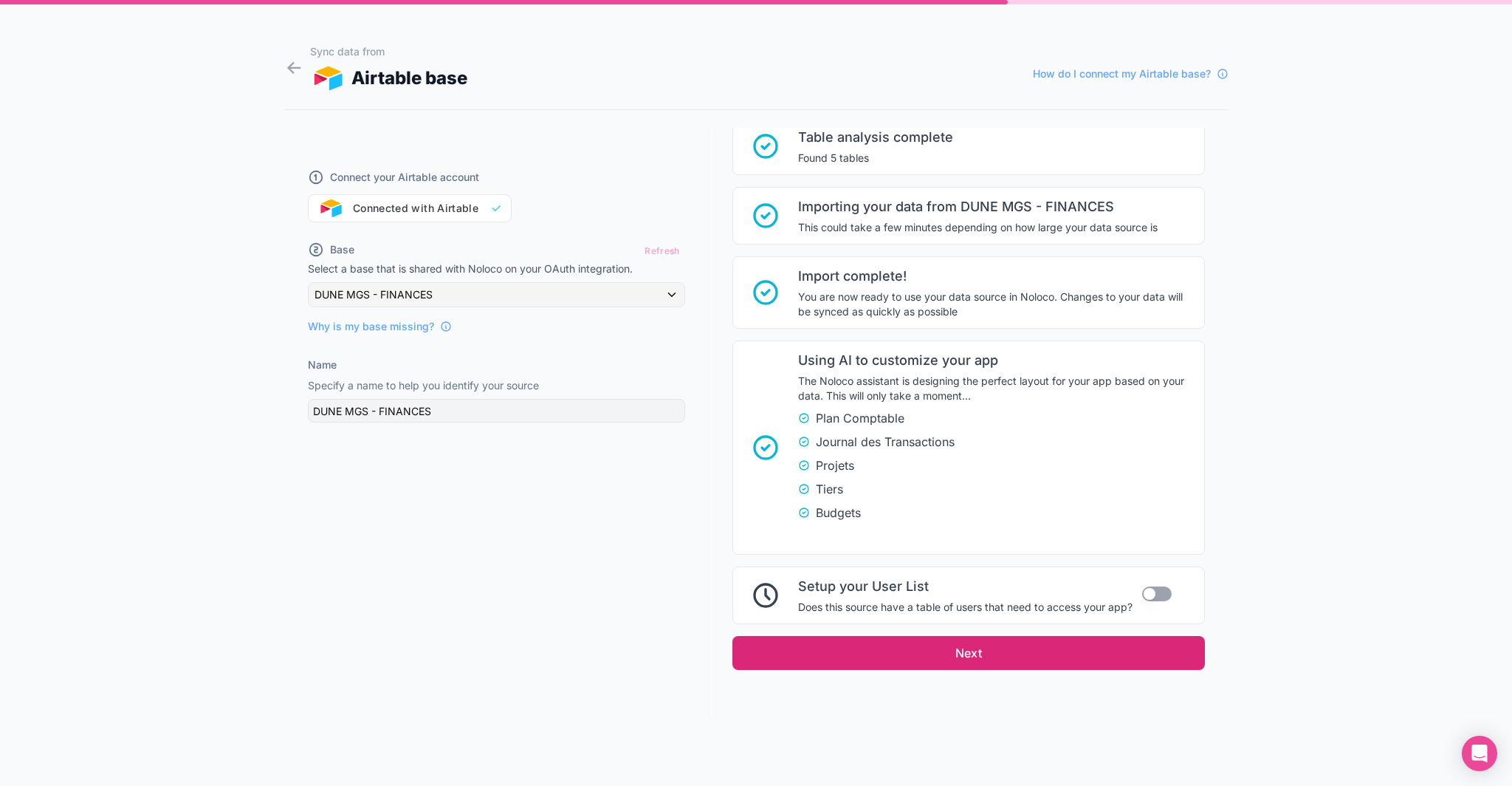
click at [944, 649] on button "Next" at bounding box center [969, 653] width 473 height 34
